Goal: Navigation & Orientation: Go to known website

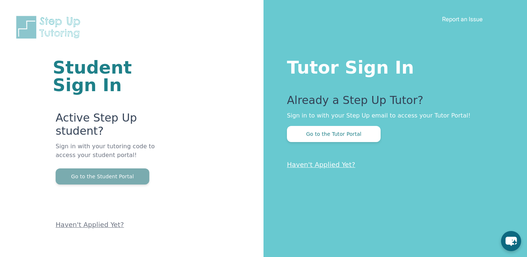
click at [91, 170] on button "Go to the Student Portal" at bounding box center [103, 176] width 94 height 16
click at [118, 168] on button "Go to the Student Portal" at bounding box center [103, 176] width 94 height 16
